Goal: Find specific fact: Find contact information

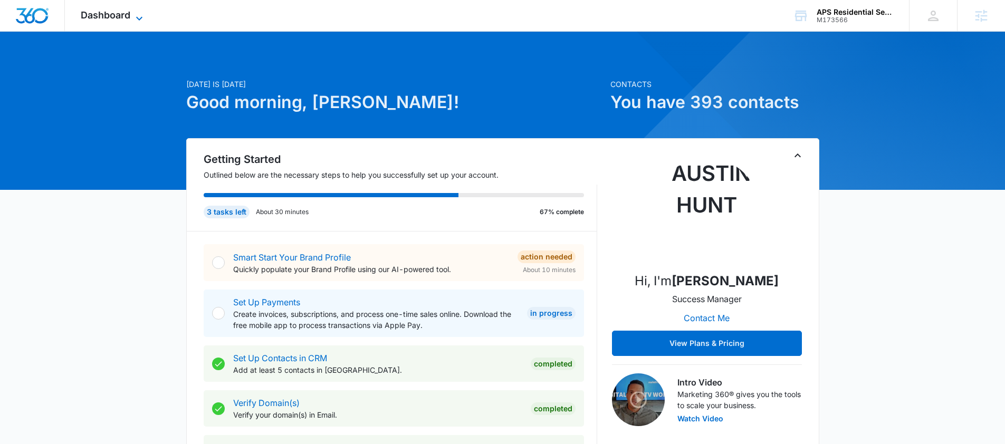
click at [137, 15] on icon at bounding box center [139, 18] width 13 height 13
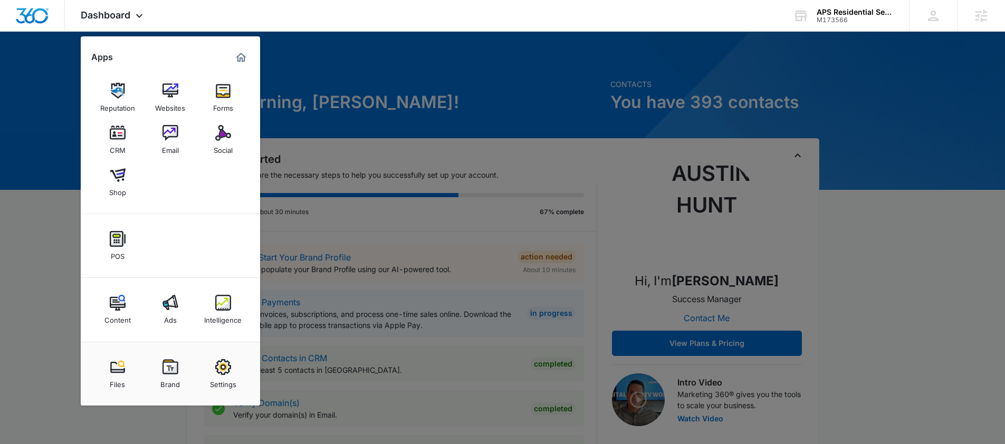
click at [234, 311] on div "Intelligence" at bounding box center [222, 318] width 37 height 14
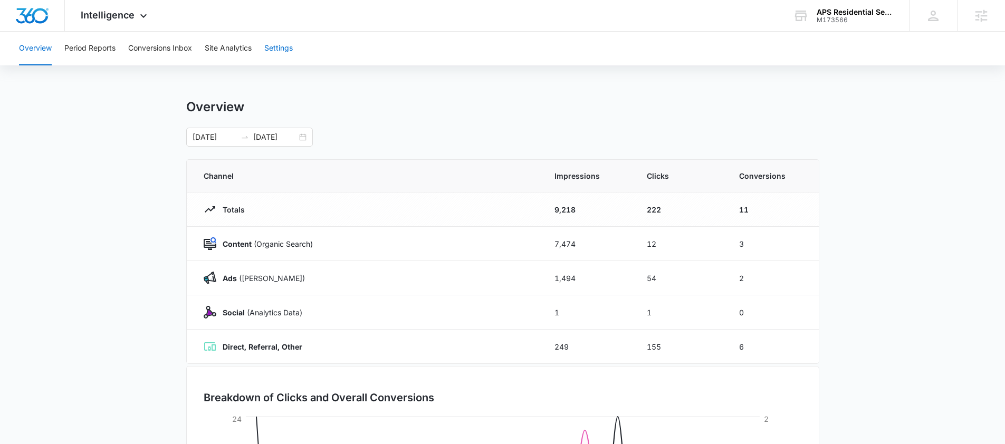
click at [288, 53] on button "Settings" at bounding box center [278, 49] width 28 height 34
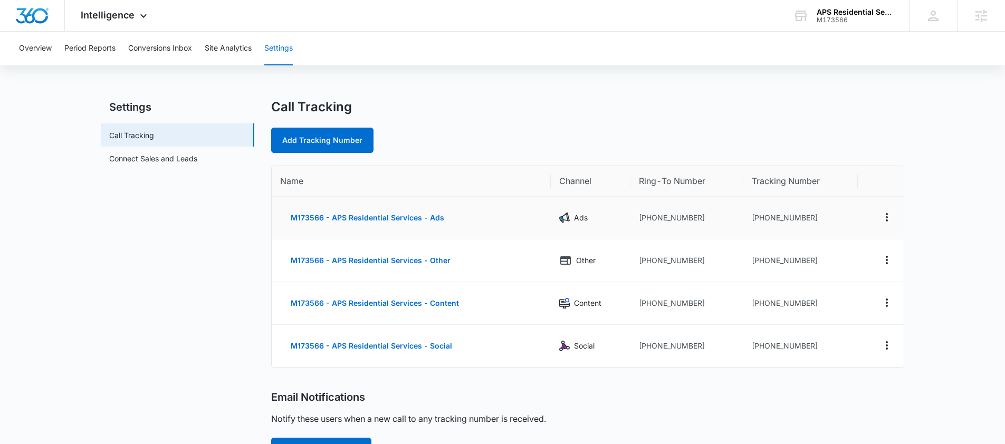
click at [815, 221] on td "[PHONE_NUMBER]" at bounding box center [800, 218] width 115 height 43
drag, startPoint x: 815, startPoint y: 219, endPoint x: 760, endPoint y: 217, distance: 55.4
click at [760, 217] on td "[PHONE_NUMBER]" at bounding box center [800, 218] width 115 height 43
copy td "7342030634"
